Goal: Transaction & Acquisition: Purchase product/service

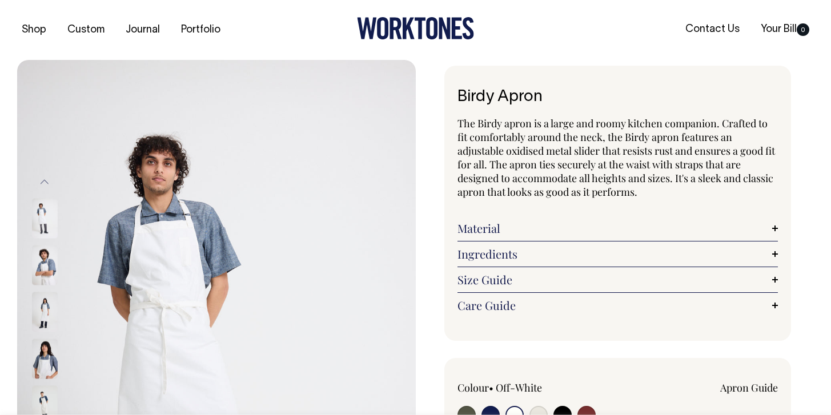
select select "Off-White"
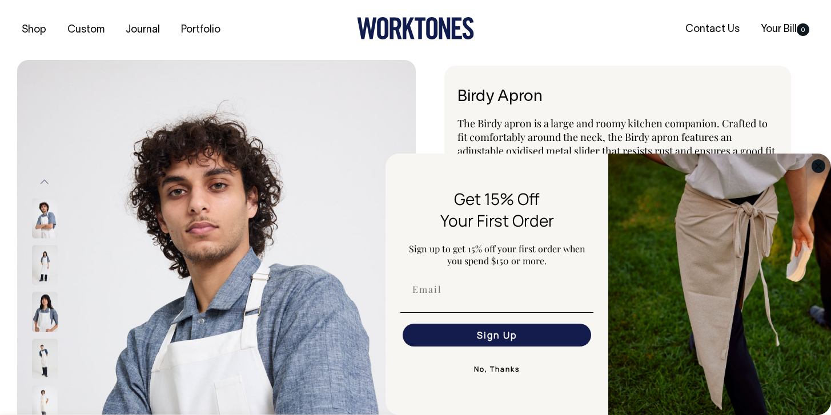
click at [817, 167] on icon "Close dialog" at bounding box center [819, 166] width 6 height 6
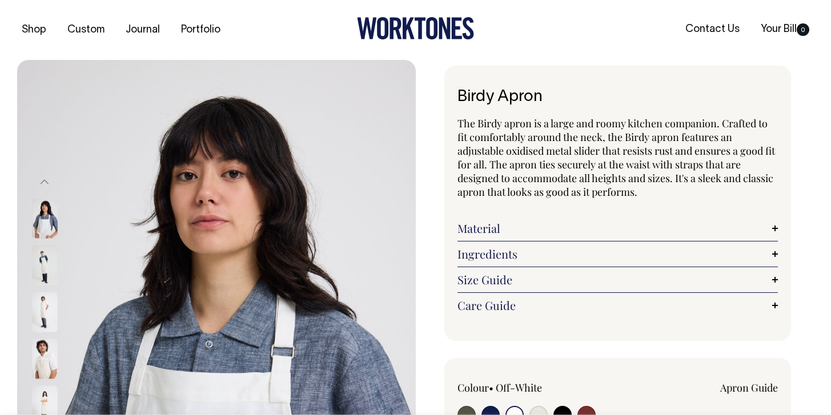
click at [38, 267] on img at bounding box center [45, 265] width 26 height 40
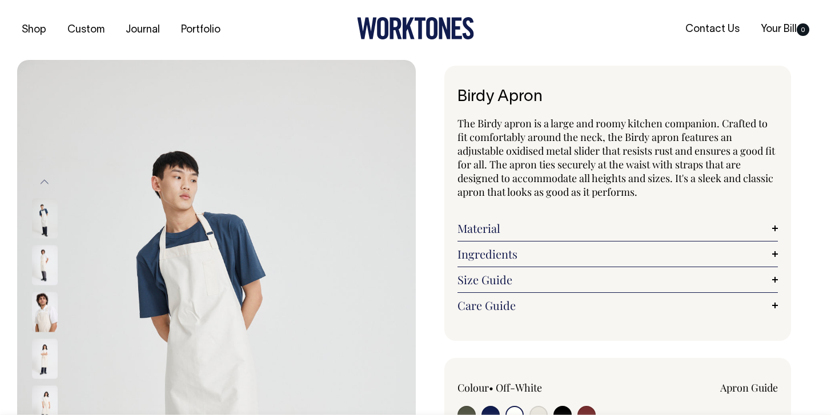
click at [40, 307] on img at bounding box center [45, 312] width 26 height 40
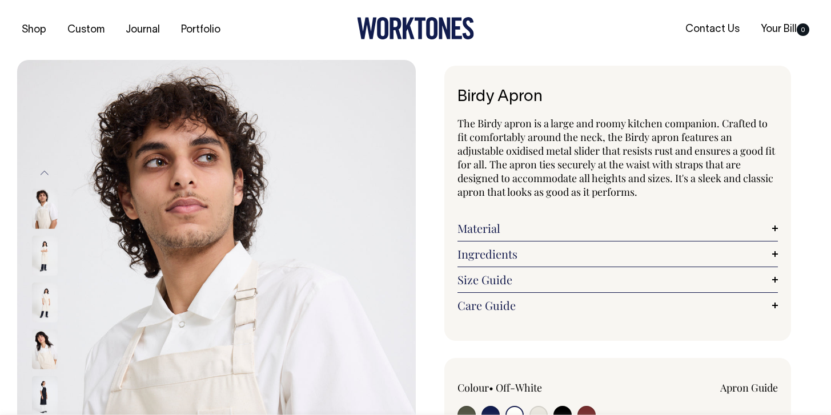
click at [45, 301] on img at bounding box center [45, 303] width 26 height 40
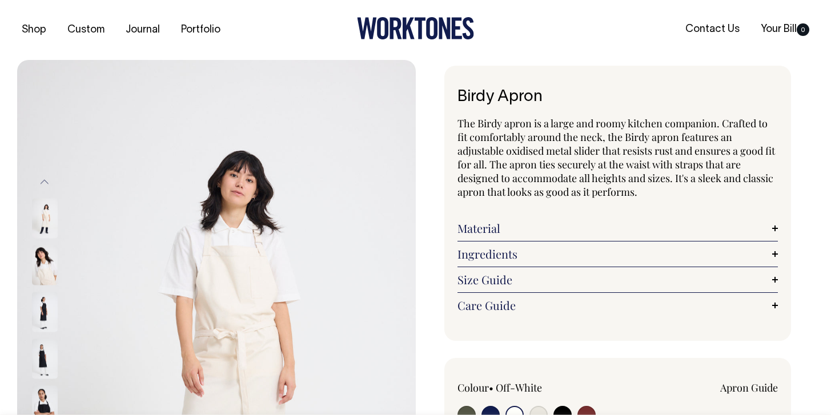
click at [46, 358] on img at bounding box center [45, 359] width 26 height 40
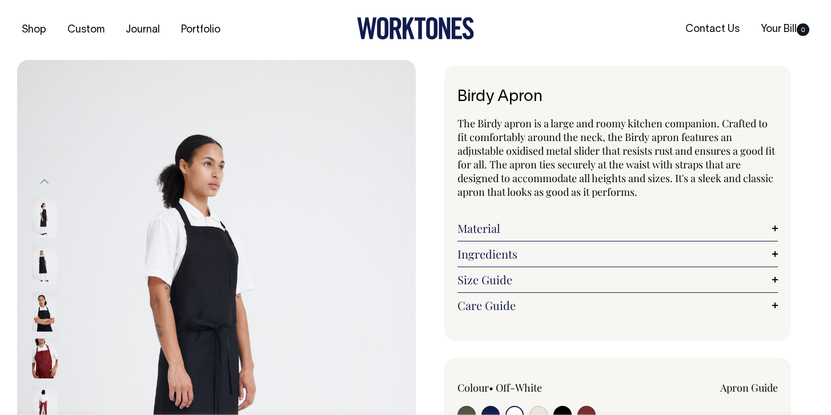
click at [48, 367] on img at bounding box center [45, 359] width 26 height 40
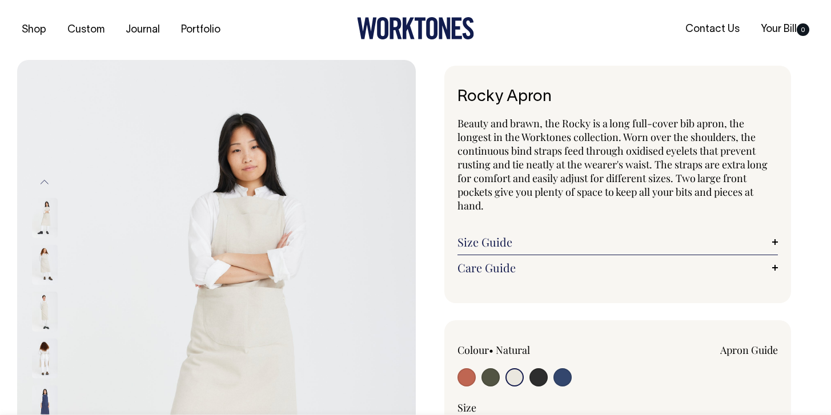
select select "Natural"
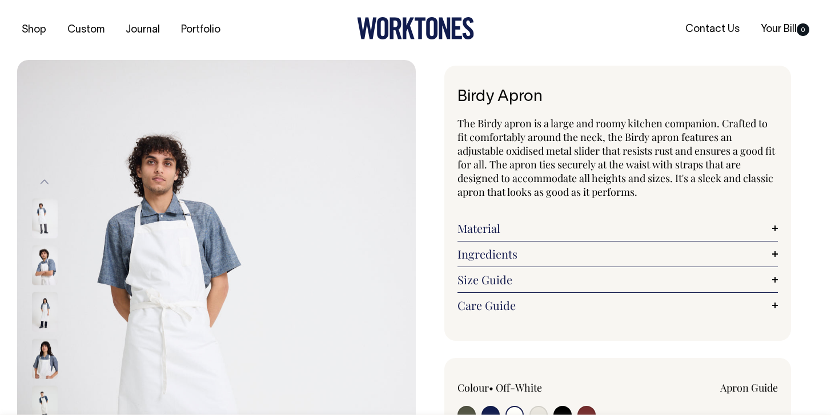
select select "Off-White"
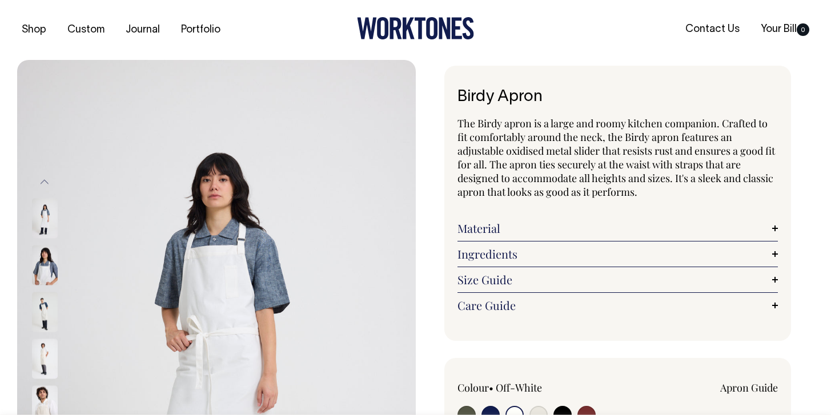
click at [43, 362] on img at bounding box center [45, 359] width 26 height 40
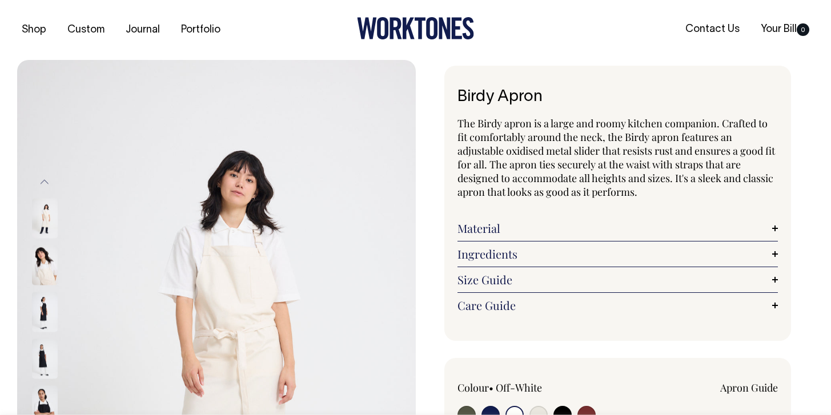
click at [38, 317] on img at bounding box center [45, 312] width 26 height 40
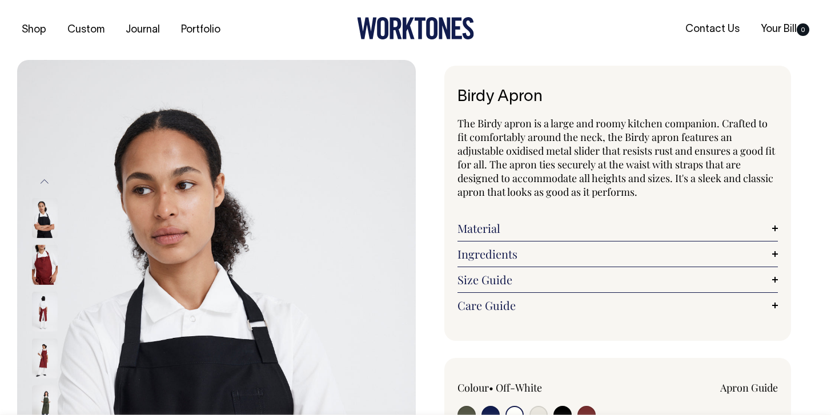
click at [33, 297] on img at bounding box center [45, 312] width 26 height 40
